Goal: Task Accomplishment & Management: Use online tool/utility

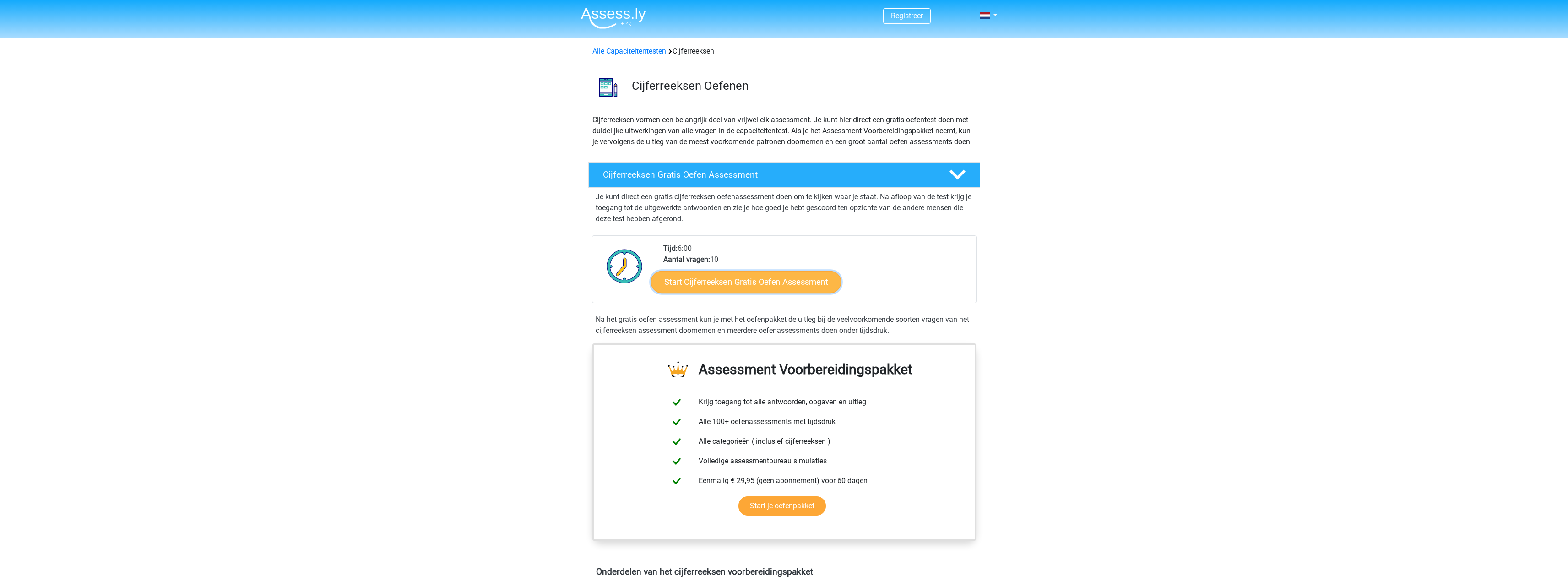
click at [763, 293] on link "Start Cijferreeksen Gratis Oefen Assessment" at bounding box center [746, 281] width 190 height 22
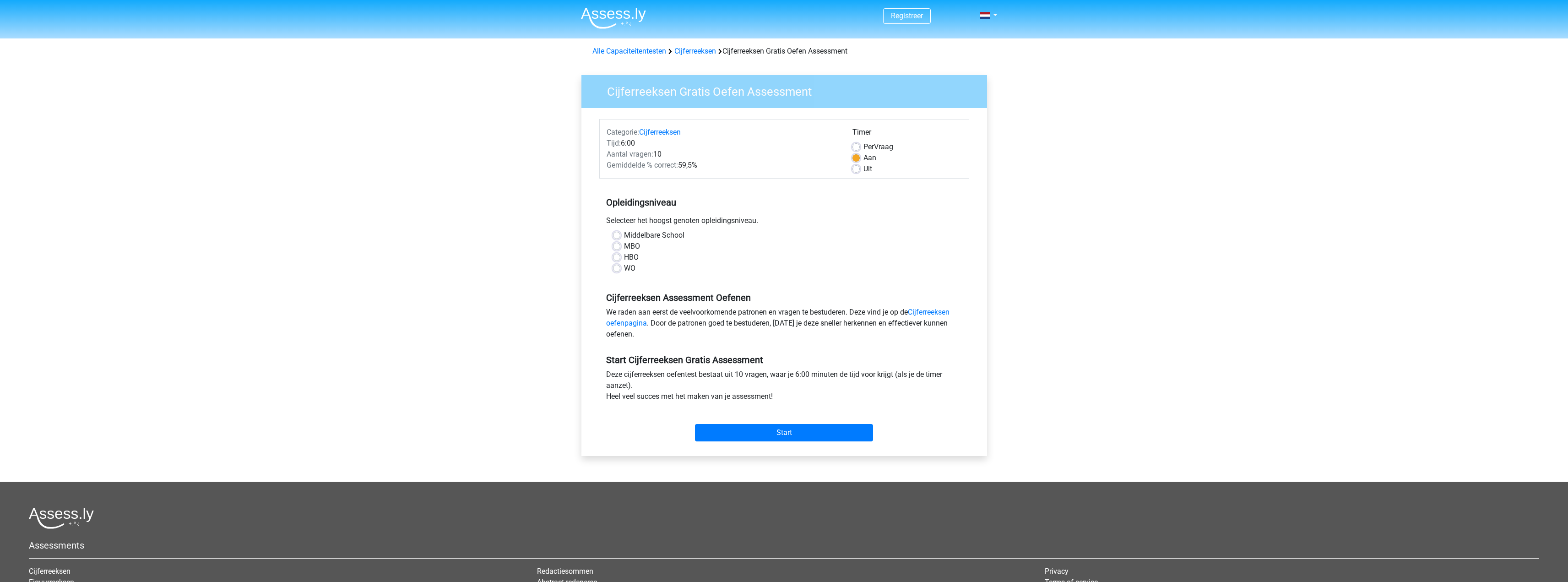
click at [624, 255] on label "HBO" at bounding box center [630, 258] width 14 height 11
click at [619, 255] on input "HBO" at bounding box center [617, 257] width 8 height 10
radio input "true"
click at [770, 428] on input "Start" at bounding box center [784, 433] width 178 height 17
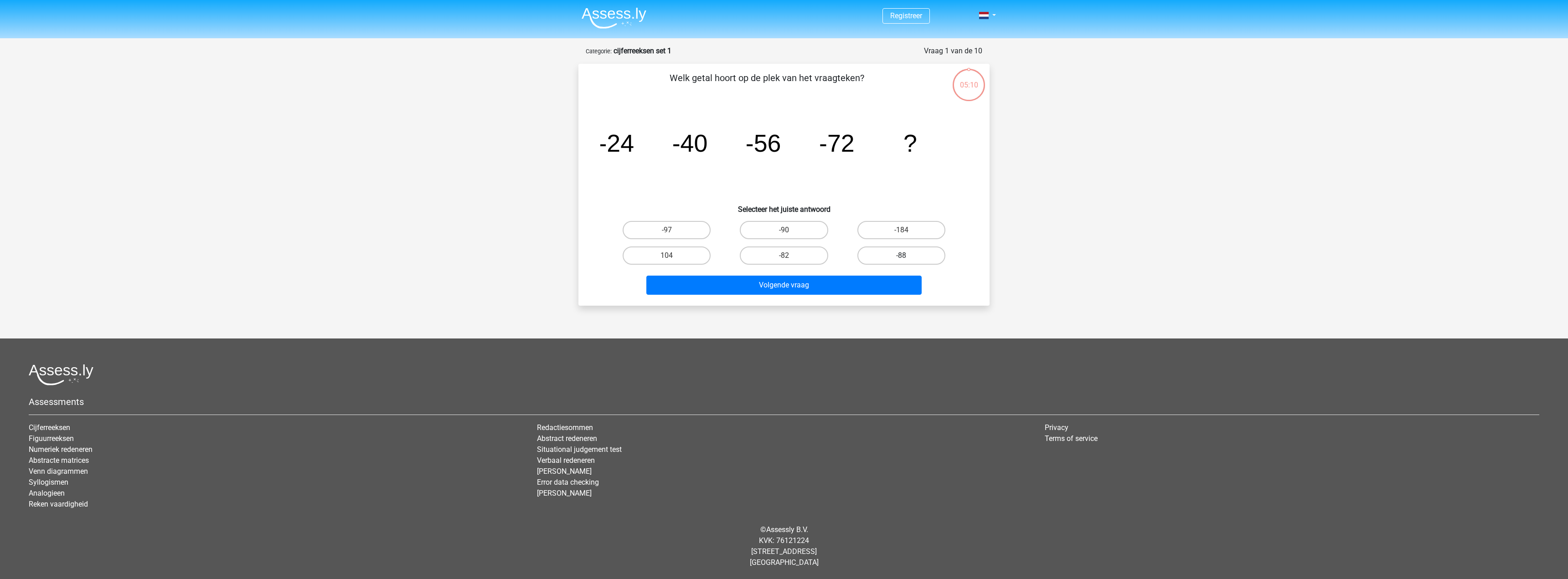
click at [905, 254] on label "-88" at bounding box center [901, 254] width 88 height 18
click at [905, 255] on input "-88" at bounding box center [904, 258] width 6 height 6
radio input "true"
click at [829, 282] on button "Volgende vraag" at bounding box center [784, 285] width 276 height 19
click at [922, 228] on label "-30" at bounding box center [901, 230] width 88 height 18
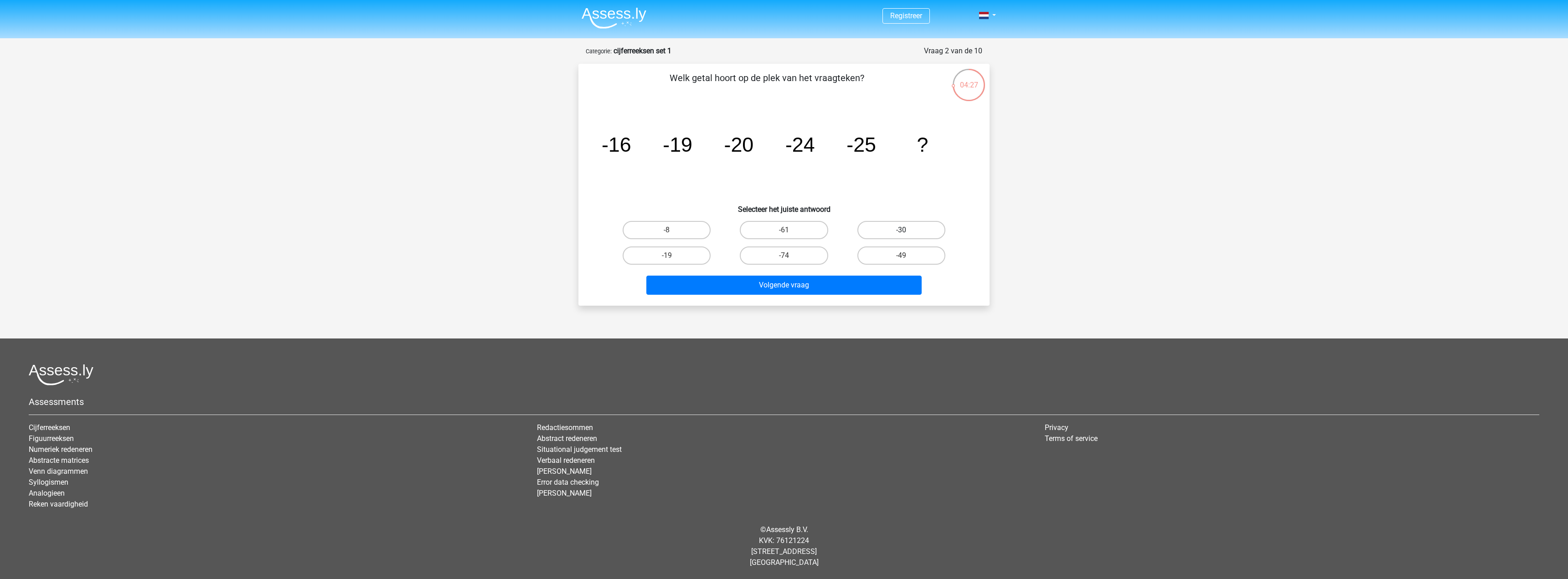
click at [907, 230] on input "-30" at bounding box center [904, 233] width 6 height 6
radio input "true"
click at [808, 283] on button "Volgende vraag" at bounding box center [784, 285] width 276 height 19
click at [793, 256] on label "-82" at bounding box center [783, 254] width 88 height 18
click at [790, 256] on input "-82" at bounding box center [787, 258] width 6 height 6
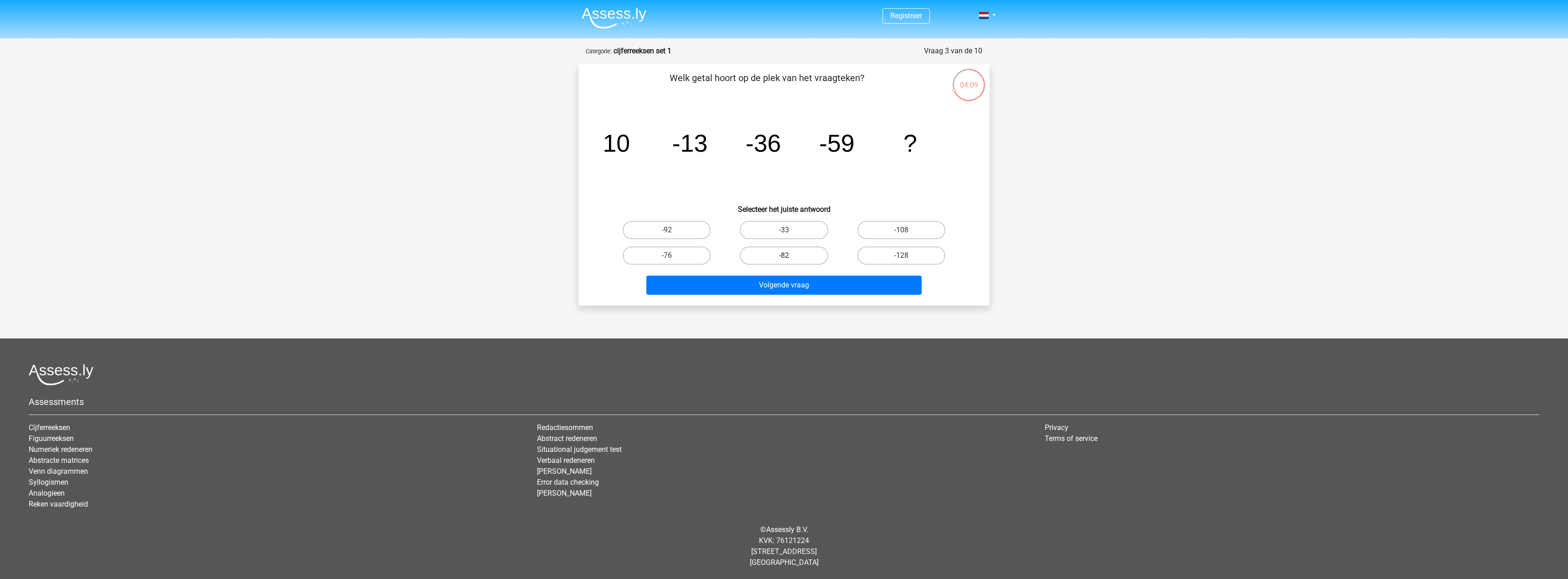
radio input "true"
click at [792, 283] on button "Volgende vraag" at bounding box center [784, 285] width 276 height 19
drag, startPoint x: 942, startPoint y: 147, endPoint x: 591, endPoint y: 147, distance: 351.0
click at [591, 147] on div "Welk getal hoort op de plek van het vraagteken? image/svg+xml 7 28 4 1/7 1/28 1…" at bounding box center [784, 184] width 404 height 227
copy g "7 28 4 1/7 1/28 1/4 7 ?"
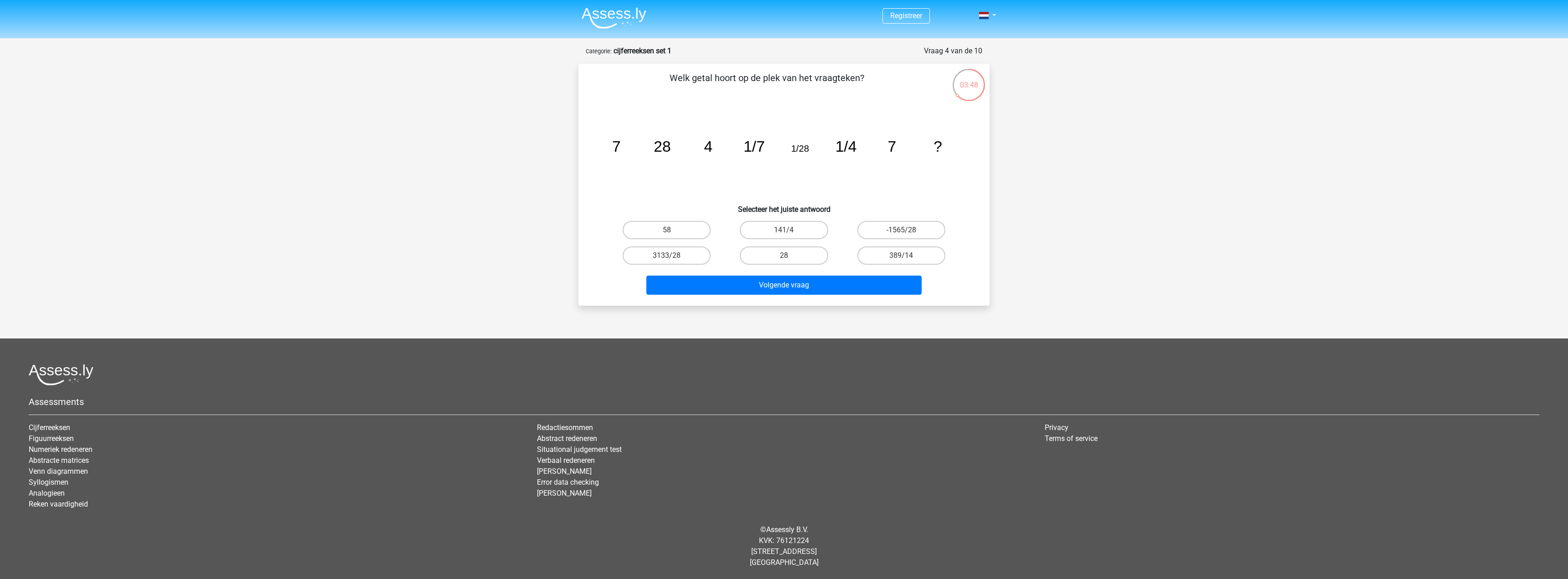
click at [1042, 225] on div "Registreer Nederlands English" at bounding box center [784, 284] width 1568 height 568
click at [798, 246] on label "28" at bounding box center [783, 254] width 88 height 18
click at [790, 255] on input "28" at bounding box center [787, 258] width 6 height 6
radio input "true"
click at [799, 236] on label "141/4" at bounding box center [783, 230] width 88 height 18
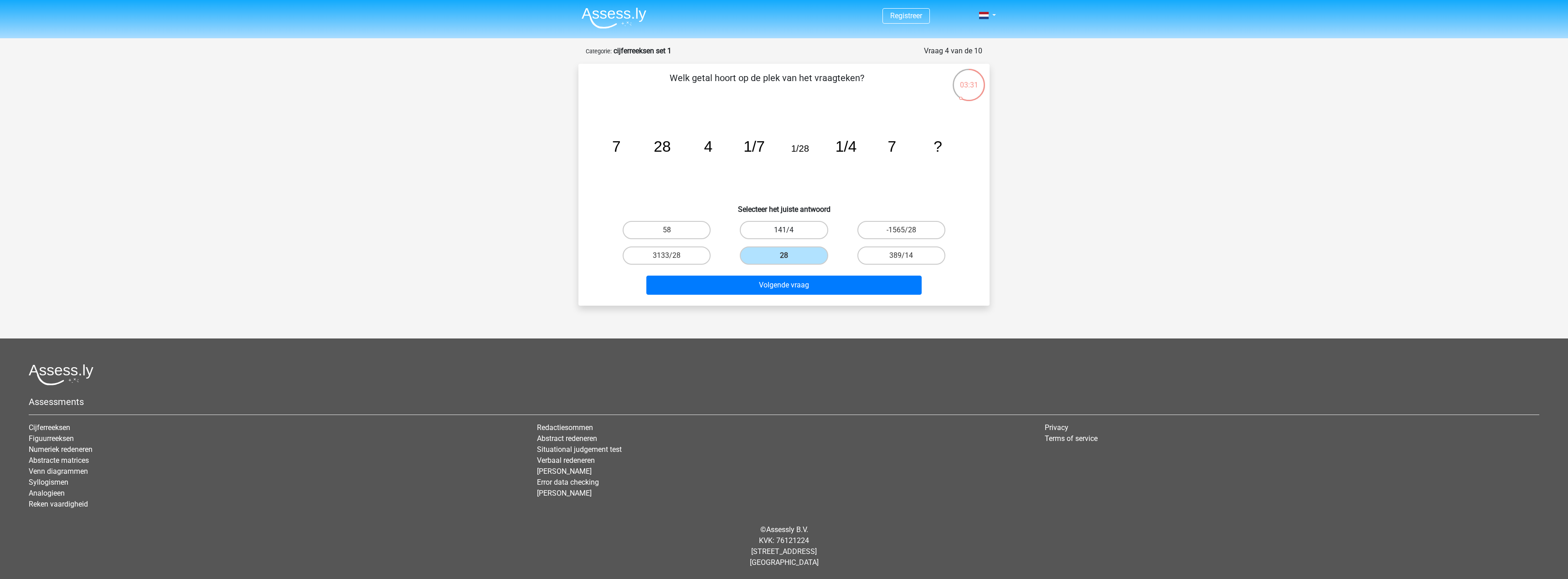
click at [790, 236] on input "141/4" at bounding box center [787, 233] width 6 height 6
radio input "true"
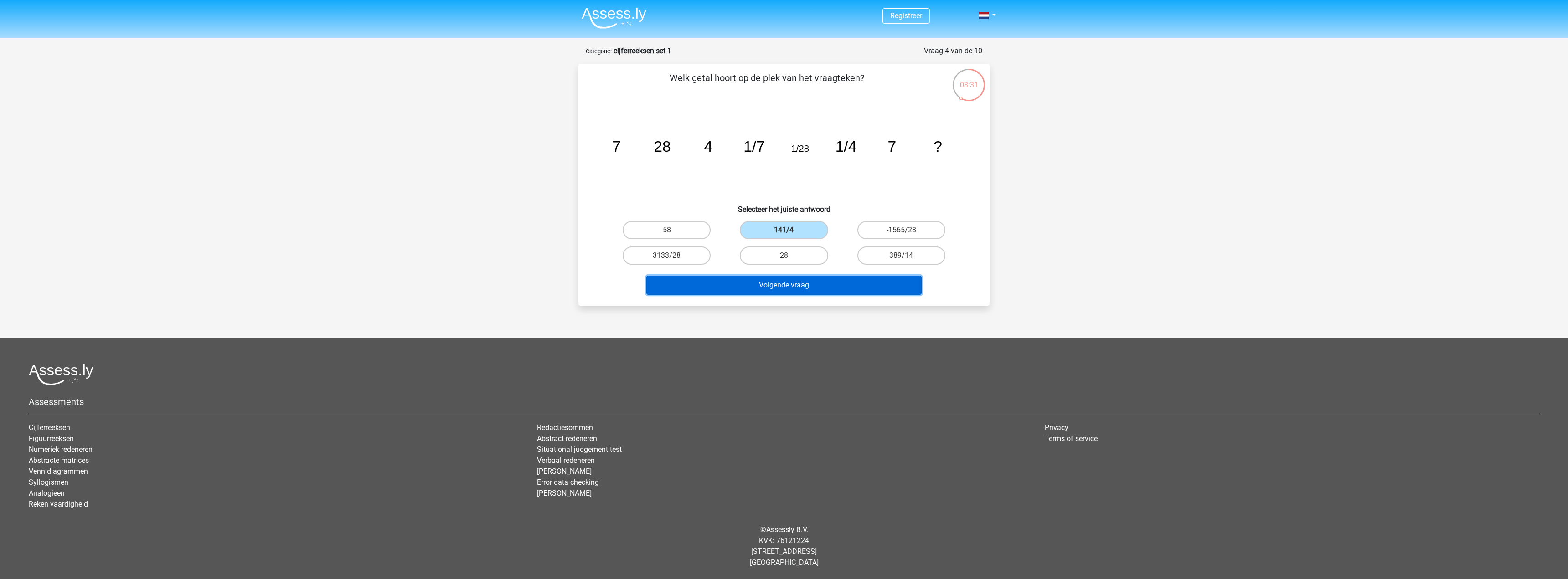
click at [813, 283] on button "Volgende vraag" at bounding box center [784, 285] width 276 height 19
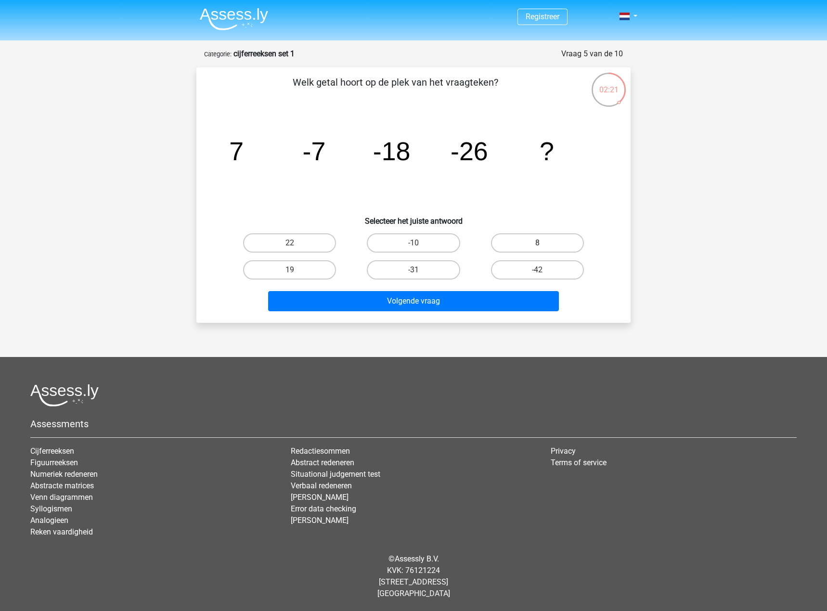
drag, startPoint x: 583, startPoint y: 181, endPoint x: 568, endPoint y: 234, distance: 55.4
click at [583, 181] on icon "image/svg+xml 7 -7 -18 -26 ?" at bounding box center [414, 160] width 388 height 97
click at [543, 264] on label "-42" at bounding box center [537, 269] width 93 height 19
click at [543, 270] on input "-42" at bounding box center [540, 273] width 6 height 6
radio input "true"
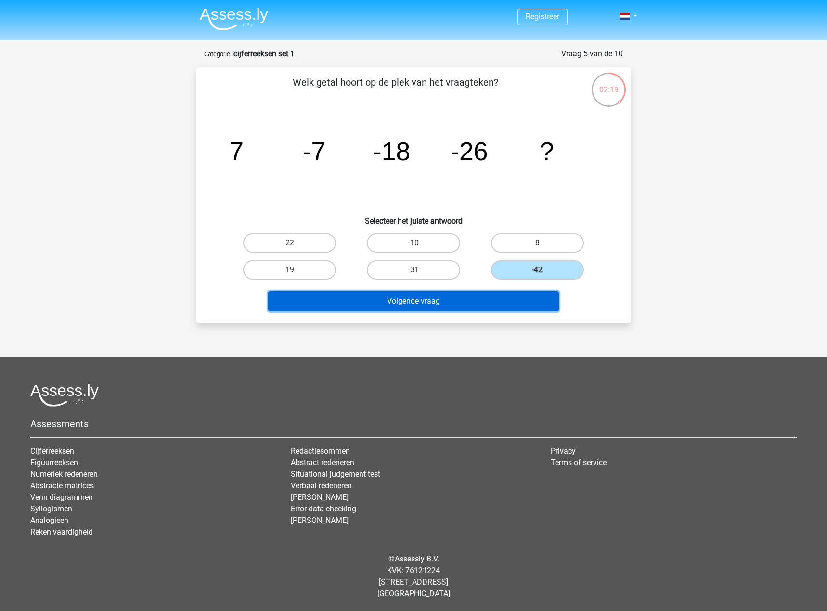
click at [481, 306] on button "Volgende vraag" at bounding box center [413, 301] width 291 height 20
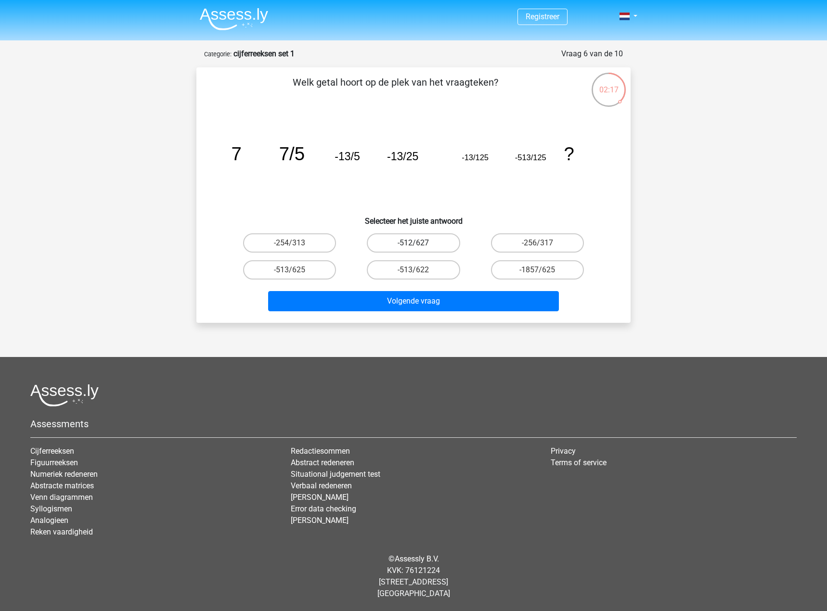
click at [419, 234] on label "-512/627" at bounding box center [413, 243] width 93 height 19
click at [419, 243] on input "-512/627" at bounding box center [417, 246] width 6 height 6
radio input "true"
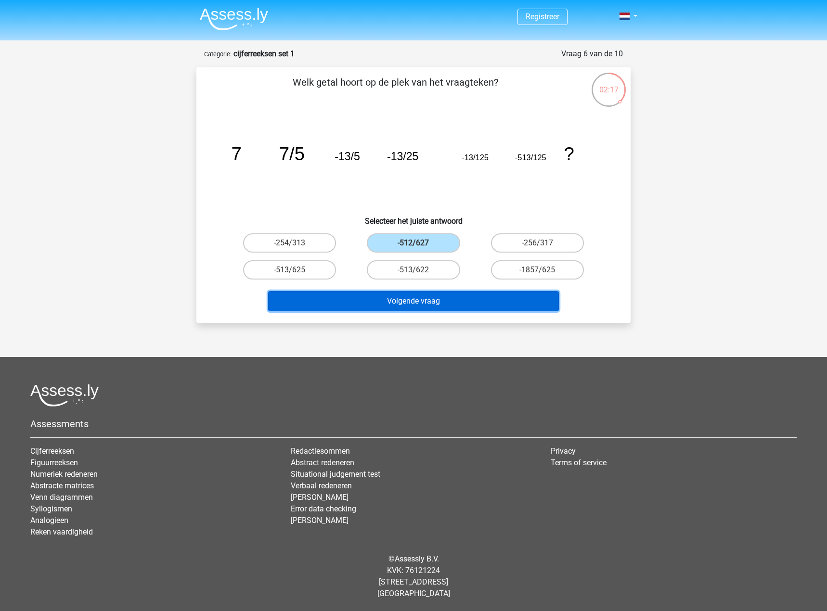
click at [466, 308] on button "Volgende vraag" at bounding box center [413, 301] width 291 height 20
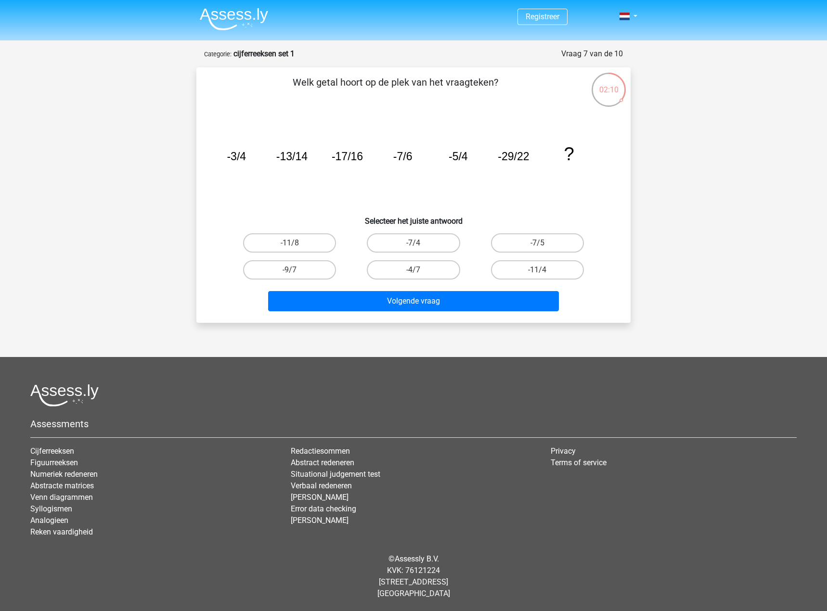
drag, startPoint x: 544, startPoint y: 268, endPoint x: 519, endPoint y: 290, distance: 32.7
click at [544, 270] on label "-11/4" at bounding box center [537, 269] width 93 height 19
click at [544, 270] on input "-11/4" at bounding box center [540, 273] width 6 height 6
radio input "true"
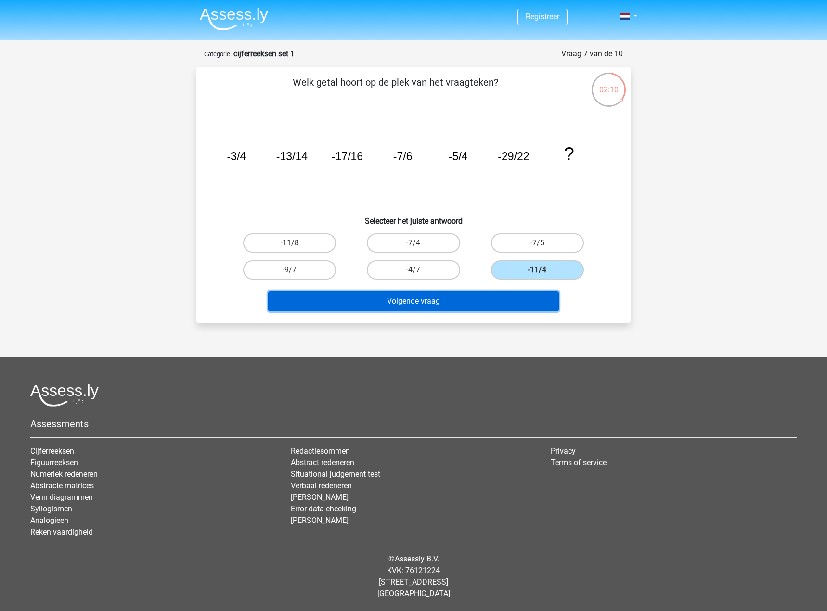
click at [502, 302] on button "Volgende vraag" at bounding box center [413, 301] width 291 height 20
drag, startPoint x: 437, startPoint y: 301, endPoint x: 437, endPoint y: 296, distance: 5.3
click at [437, 297] on button "Volgende vraag" at bounding box center [413, 301] width 291 height 20
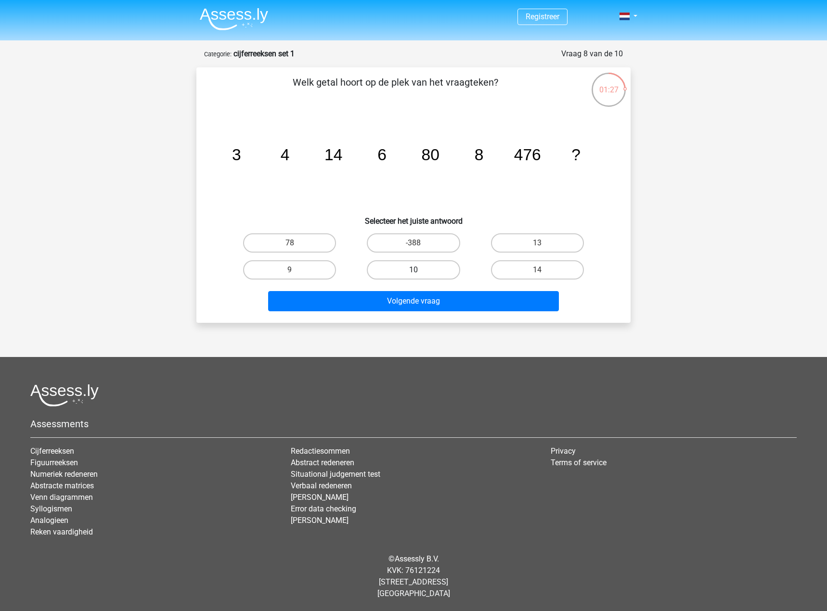
click at [388, 264] on label "10" at bounding box center [413, 269] width 93 height 19
click at [414, 270] on input "10" at bounding box center [417, 273] width 6 height 6
radio input "true"
drag, startPoint x: 300, startPoint y: 250, endPoint x: 298, endPoint y: 260, distance: 9.3
click at [299, 250] on label "78" at bounding box center [289, 243] width 93 height 19
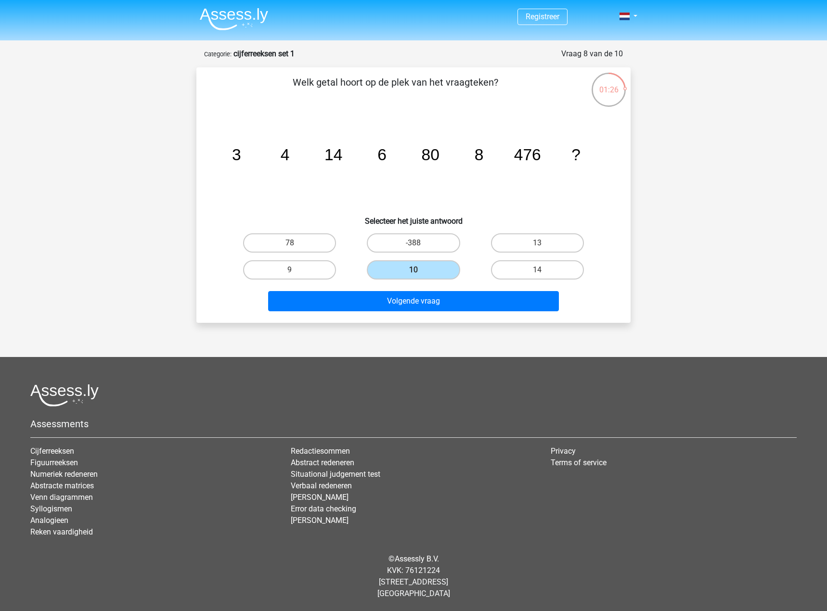
click at [296, 249] on input "78" at bounding box center [293, 246] width 6 height 6
radio input "true"
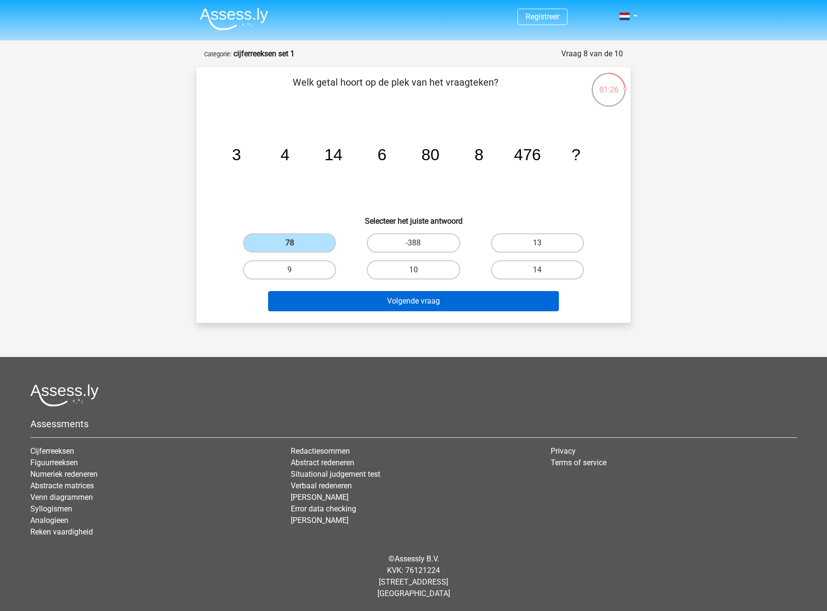
drag, startPoint x: 386, startPoint y: 311, endPoint x: 401, endPoint y: 300, distance: 18.3
click at [389, 307] on div "Volgende vraag" at bounding box center [414, 303] width 372 height 24
click at [404, 295] on button "Volgende vraag" at bounding box center [413, 301] width 291 height 20
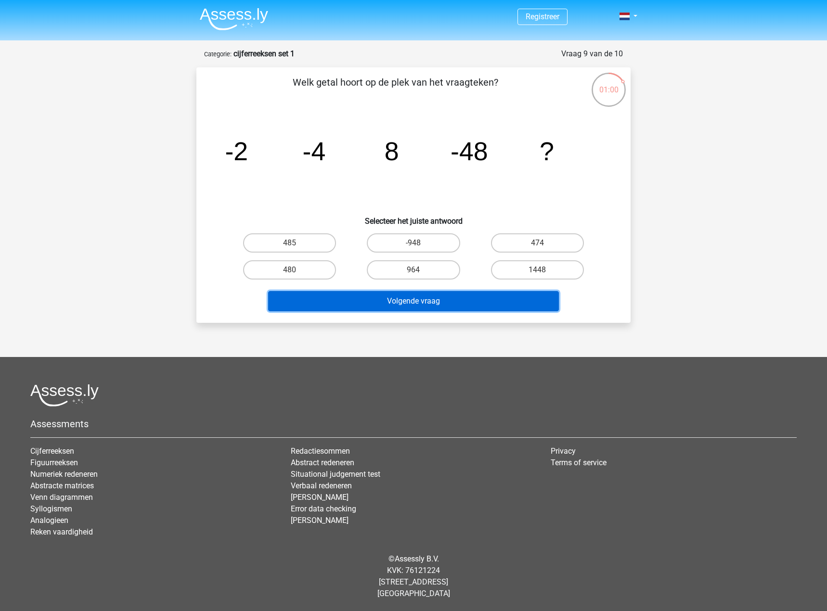
click at [495, 294] on button "Volgende vraag" at bounding box center [413, 301] width 291 height 20
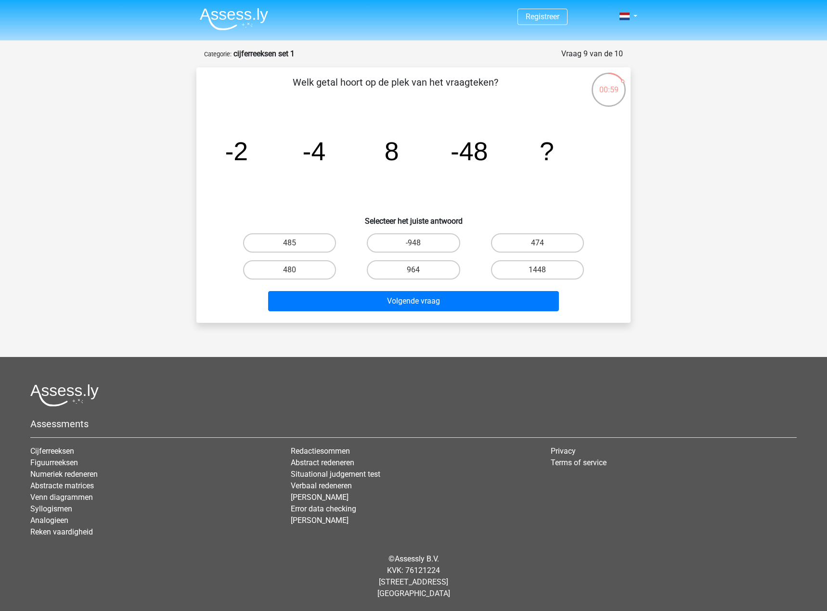
drag, startPoint x: 303, startPoint y: 246, endPoint x: 305, endPoint y: 253, distance: 7.5
click at [302, 247] on label "485" at bounding box center [289, 243] width 93 height 19
click at [296, 247] on input "485" at bounding box center [293, 246] width 6 height 6
radio input "true"
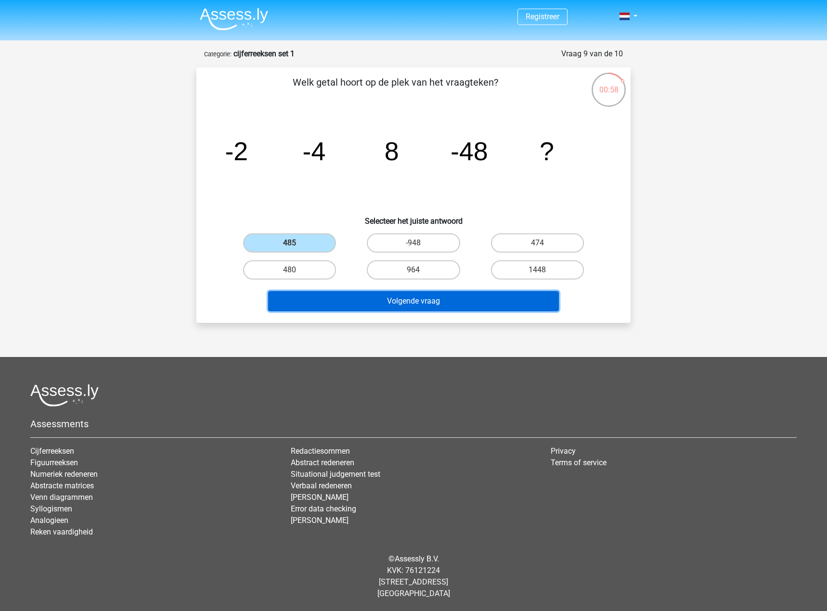
click at [420, 301] on button "Volgende vraag" at bounding box center [413, 301] width 291 height 20
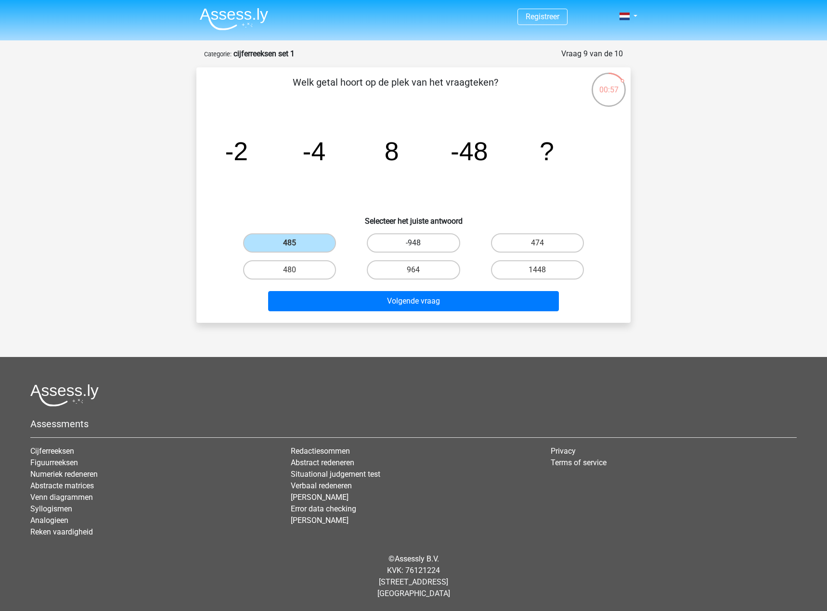
click at [430, 246] on label "-948" at bounding box center [413, 243] width 93 height 19
click at [420, 246] on input "-948" at bounding box center [417, 246] width 6 height 6
radio input "true"
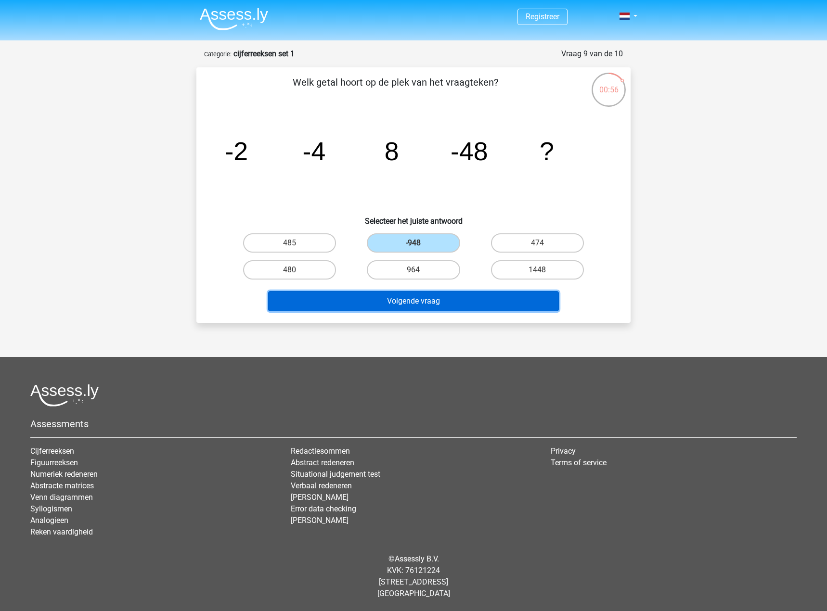
click at [450, 309] on button "Volgende vraag" at bounding box center [413, 301] width 291 height 20
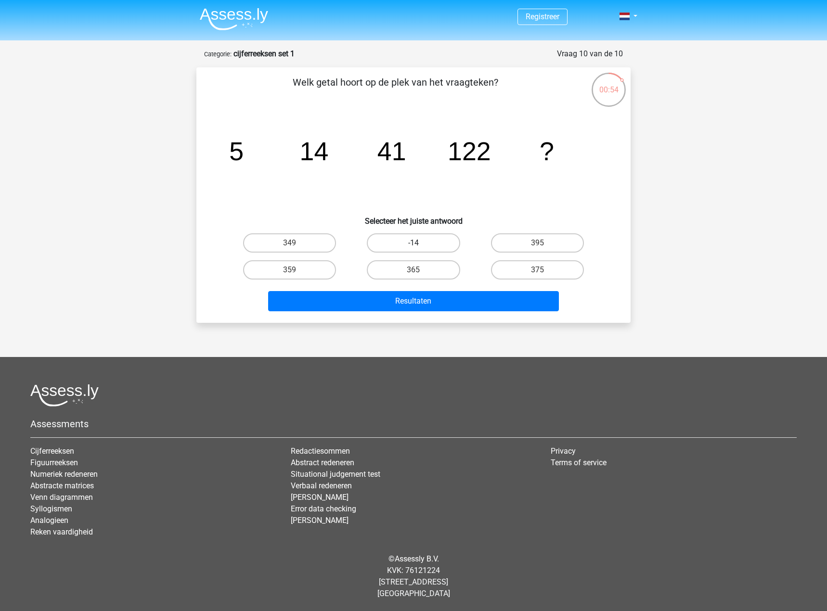
click at [429, 239] on label "-14" at bounding box center [413, 243] width 93 height 19
click at [420, 243] on input "-14" at bounding box center [417, 246] width 6 height 6
radio input "true"
click at [415, 267] on label "365" at bounding box center [413, 269] width 93 height 19
click at [415, 270] on input "365" at bounding box center [417, 273] width 6 height 6
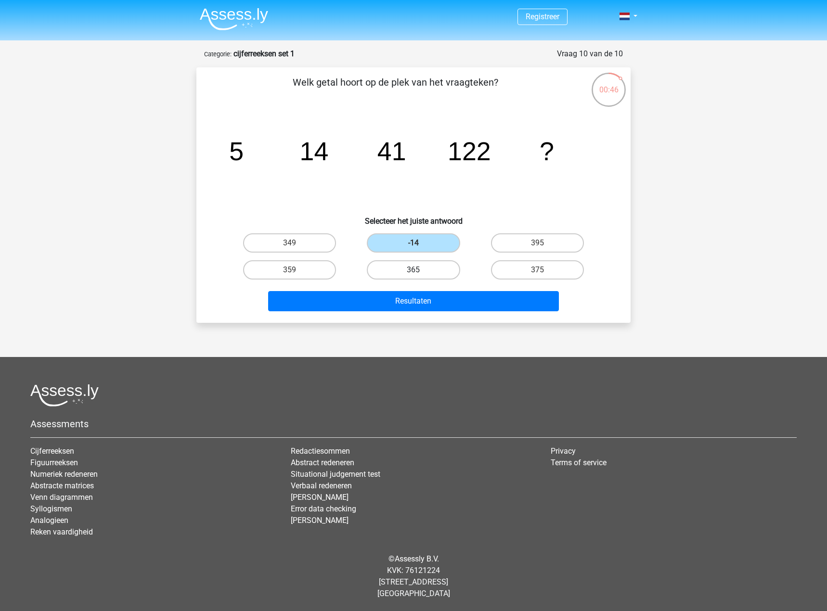
radio input "true"
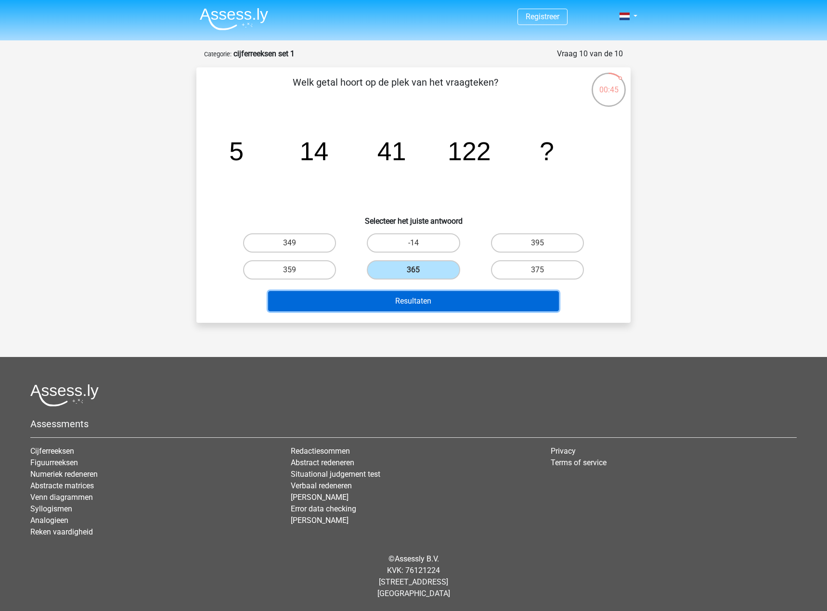
click at [422, 292] on button "Resultaten" at bounding box center [413, 301] width 291 height 20
